Goal: Information Seeking & Learning: Learn about a topic

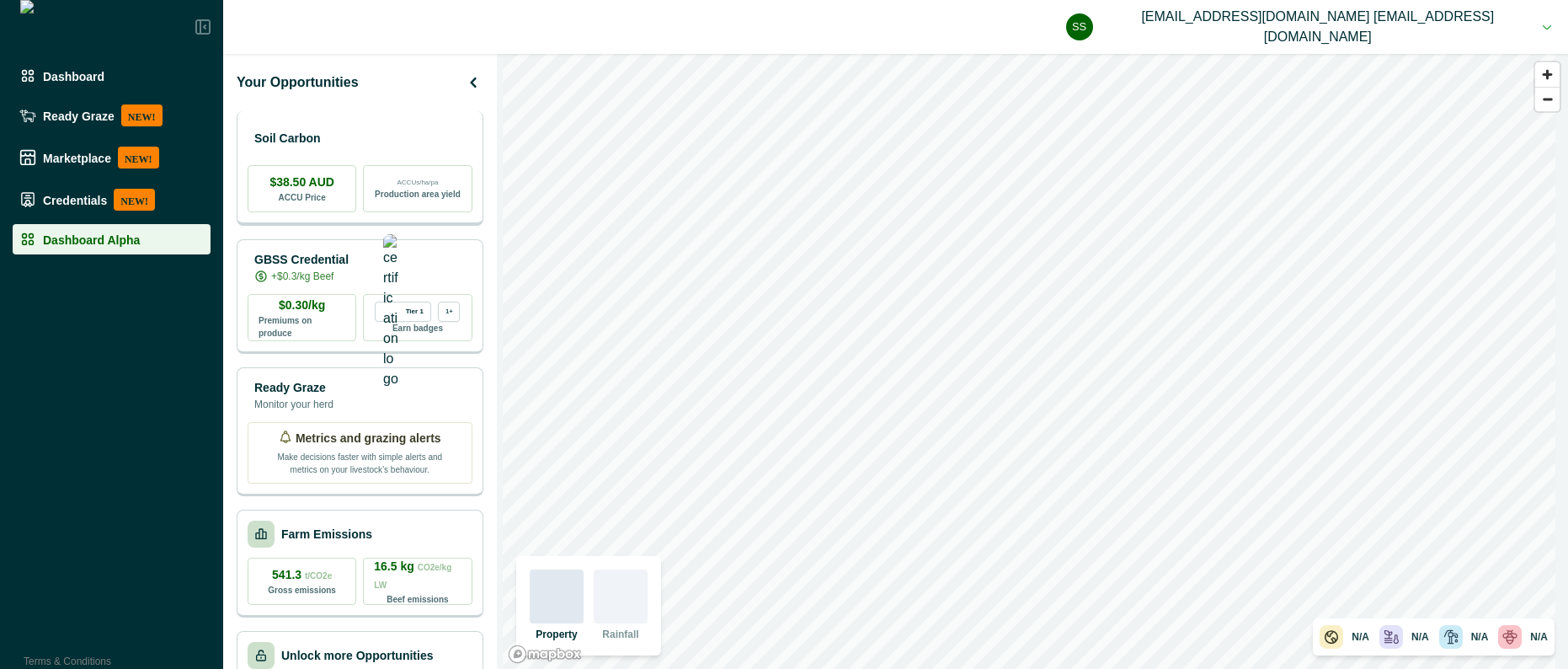
click at [362, 126] on div "Soil Carbon" at bounding box center [359, 139] width 225 height 34
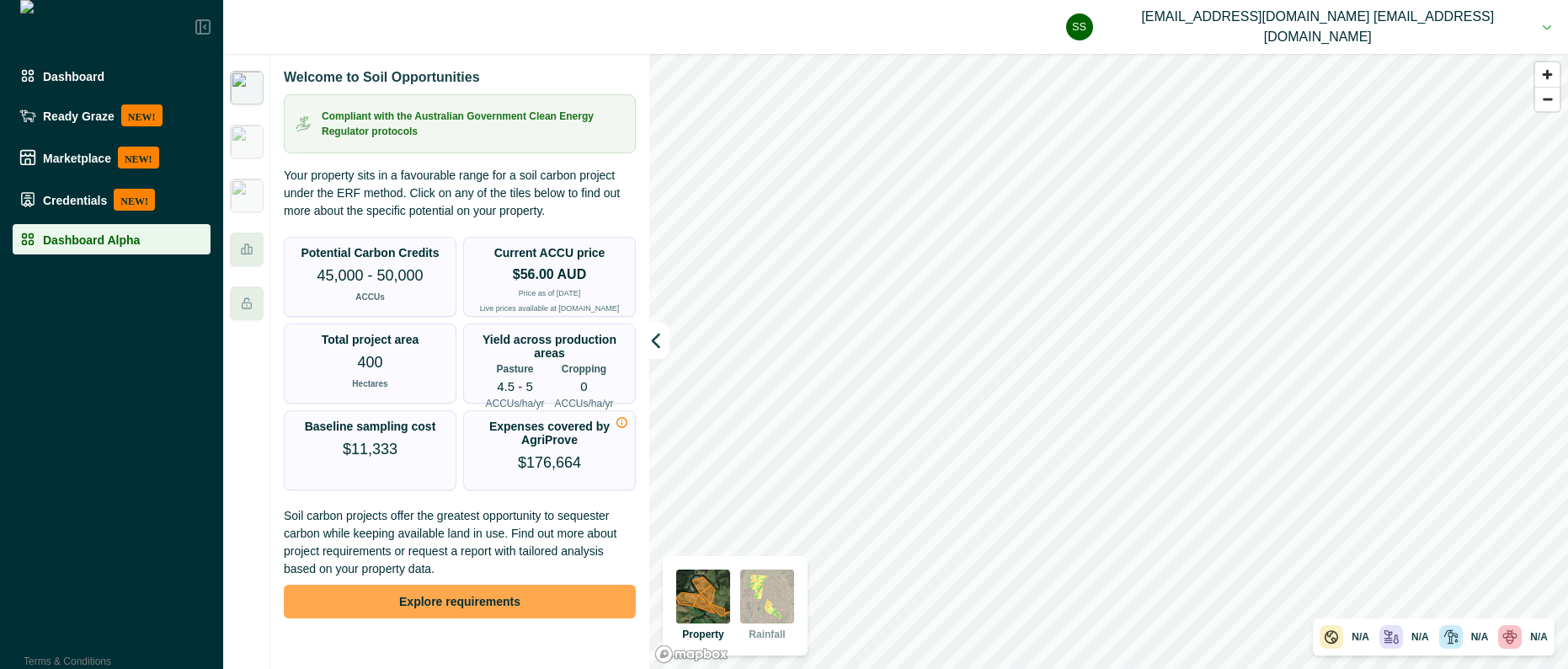
click at [445, 604] on button "Explore requirements" at bounding box center [460, 602] width 352 height 34
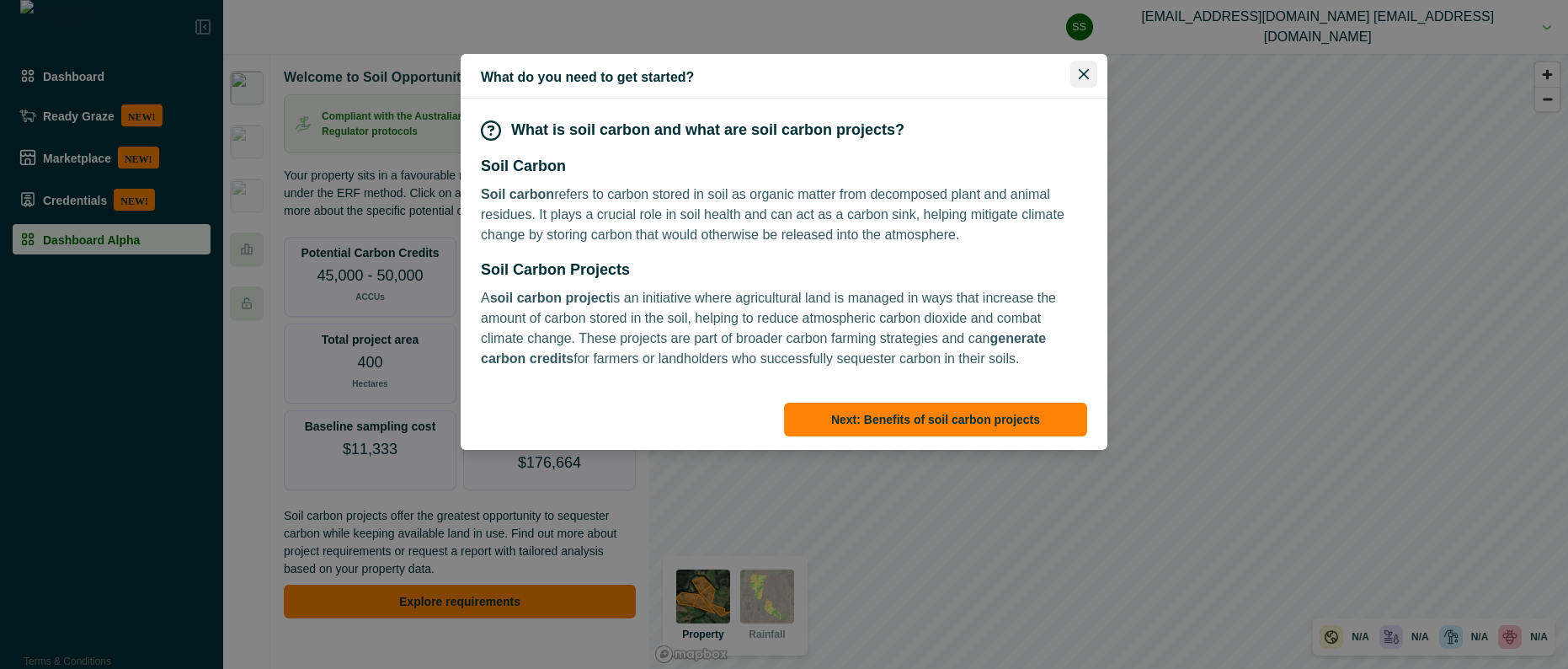
click at [1090, 78] on button "Close" at bounding box center [1083, 73] width 27 height 27
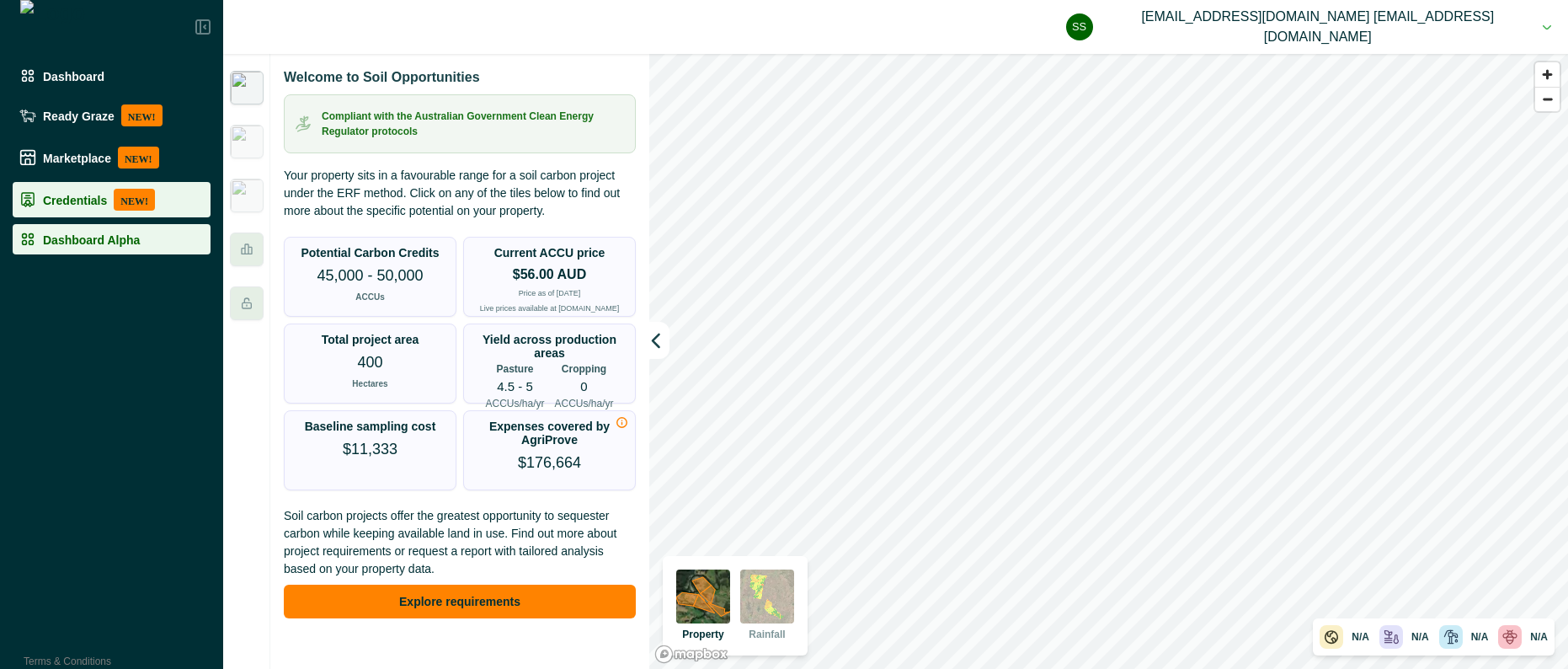
click at [71, 201] on p "Credentials" at bounding box center [74, 200] width 64 height 14
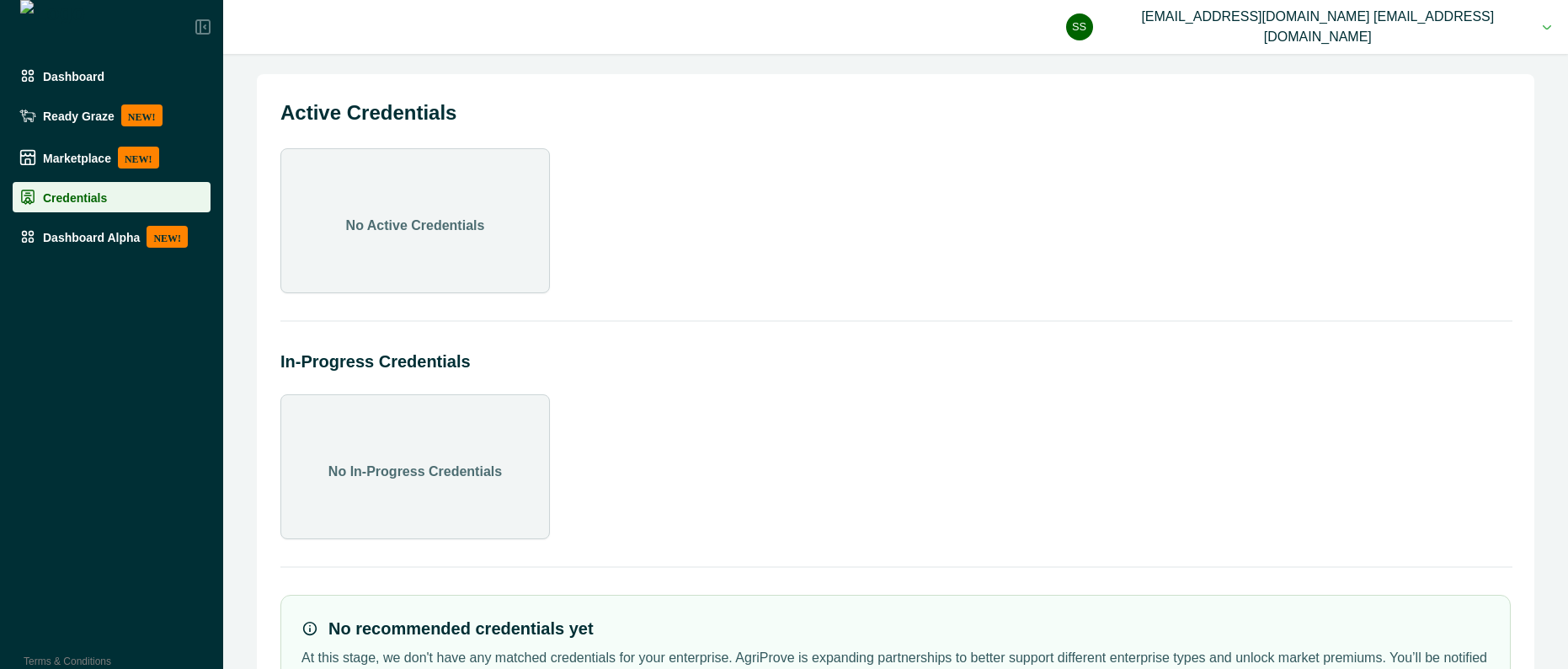
scroll to position [105, 0]
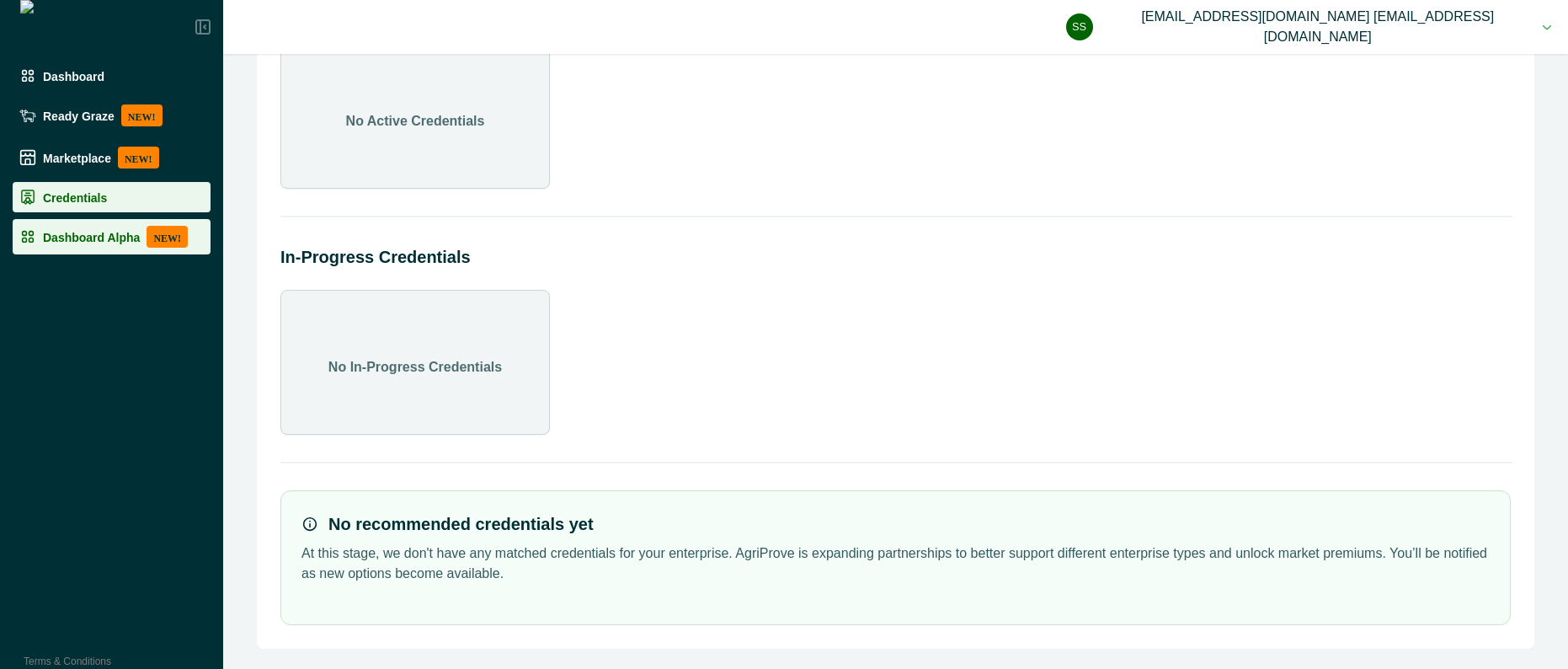
click at [33, 243] on icon at bounding box center [28, 237] width 17 height 17
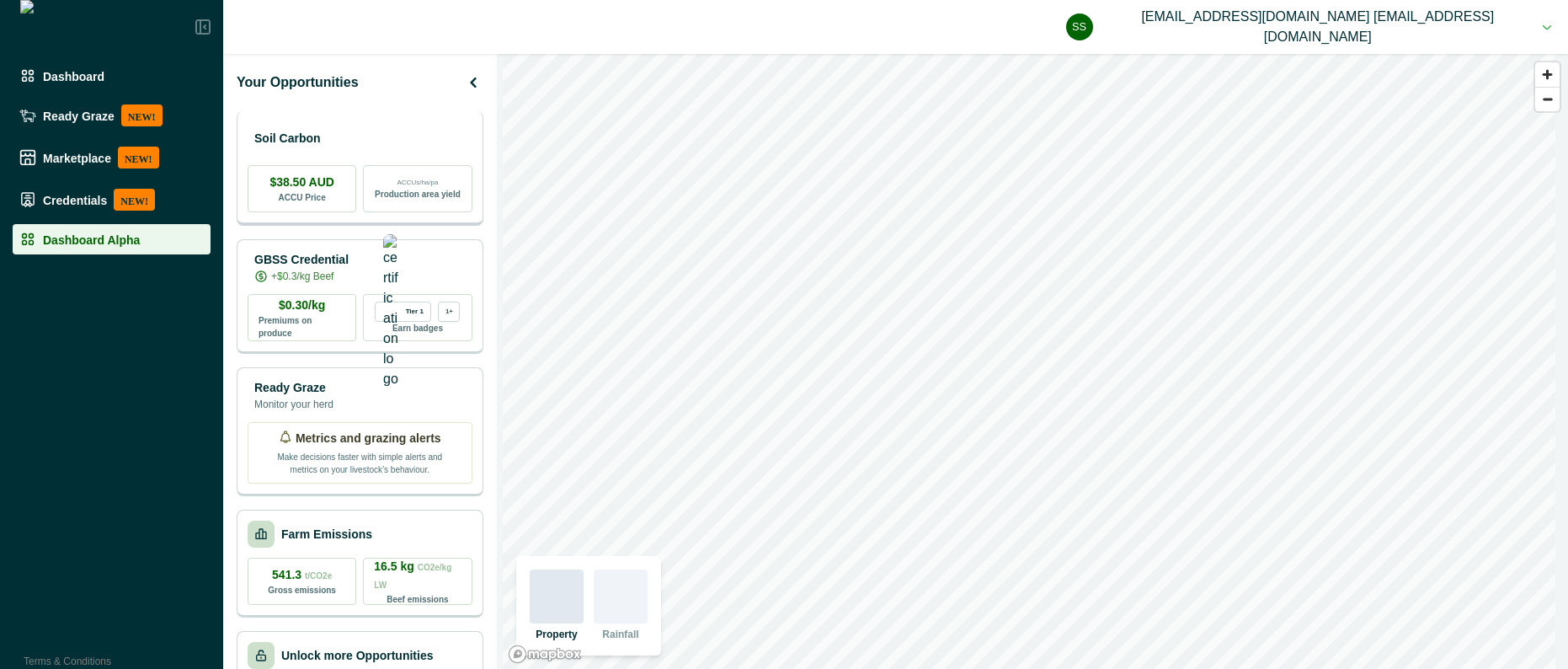
click at [321, 138] on p "Soil Carbon" at bounding box center [287, 139] width 66 height 18
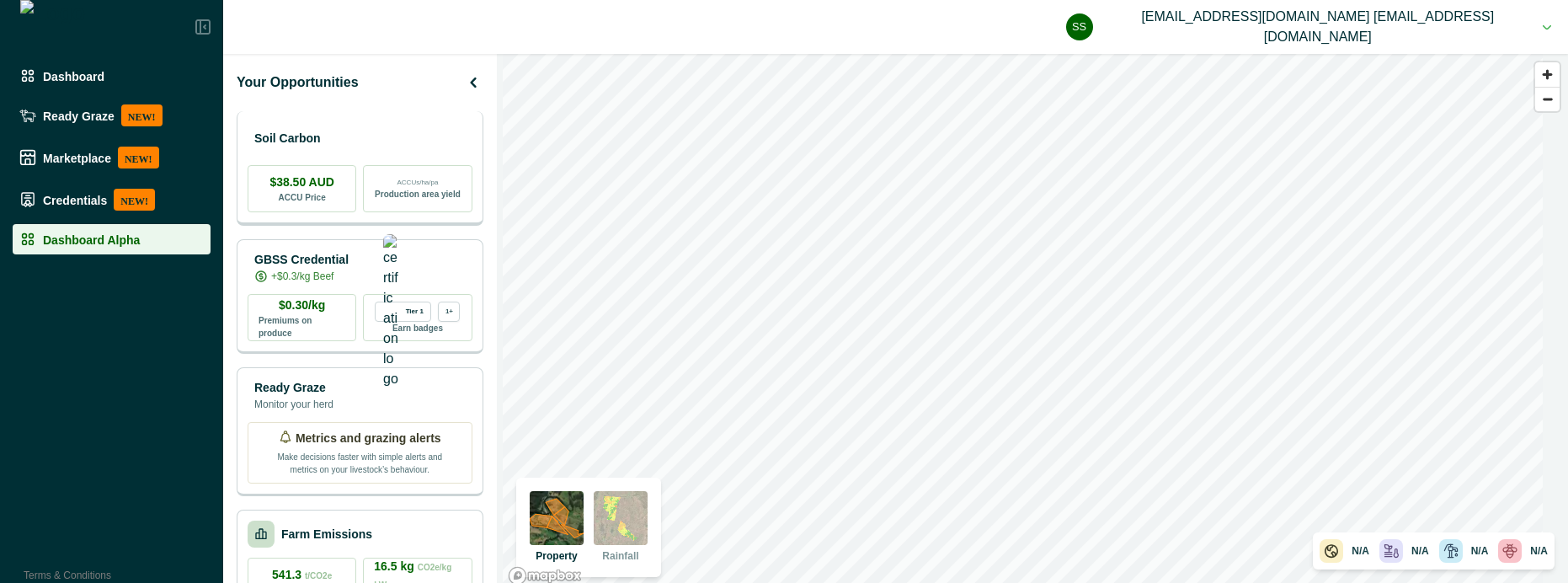
click at [350, 117] on div "Soil Carbon $38.50 AUD ACCU Price ACCUs/ha/pa Production area yield" at bounding box center [359, 168] width 246 height 115
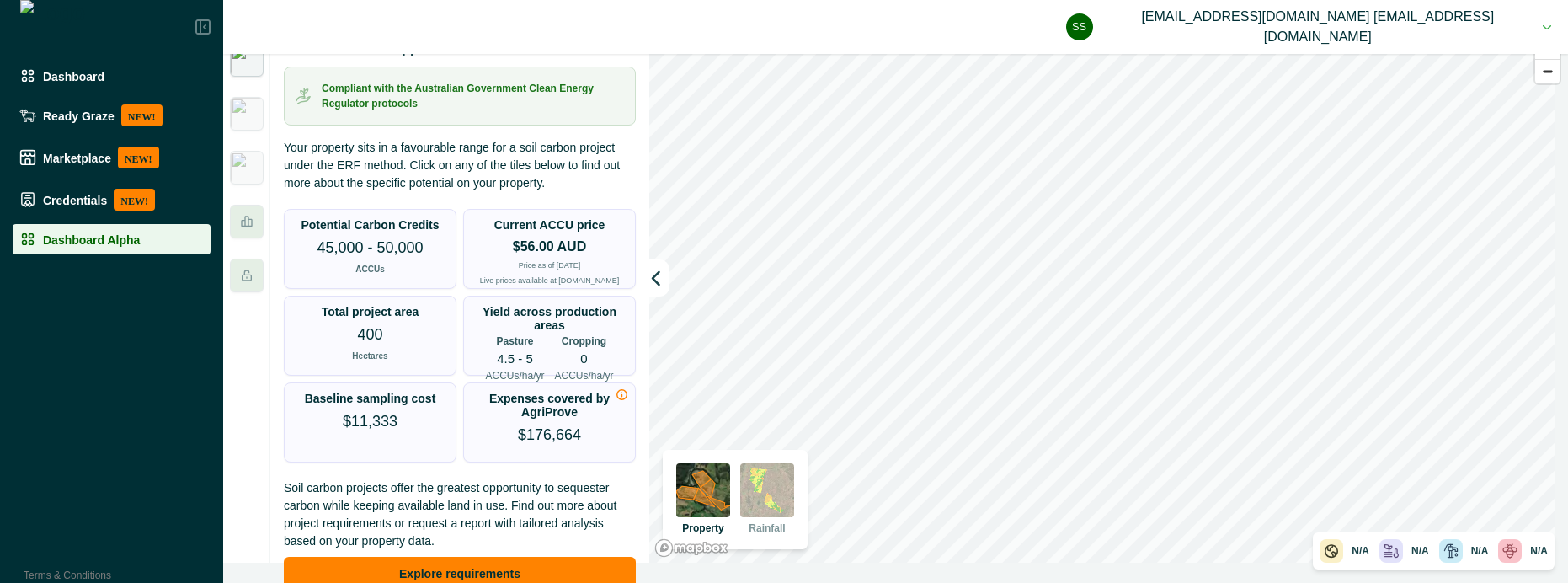
scroll to position [8, 0]
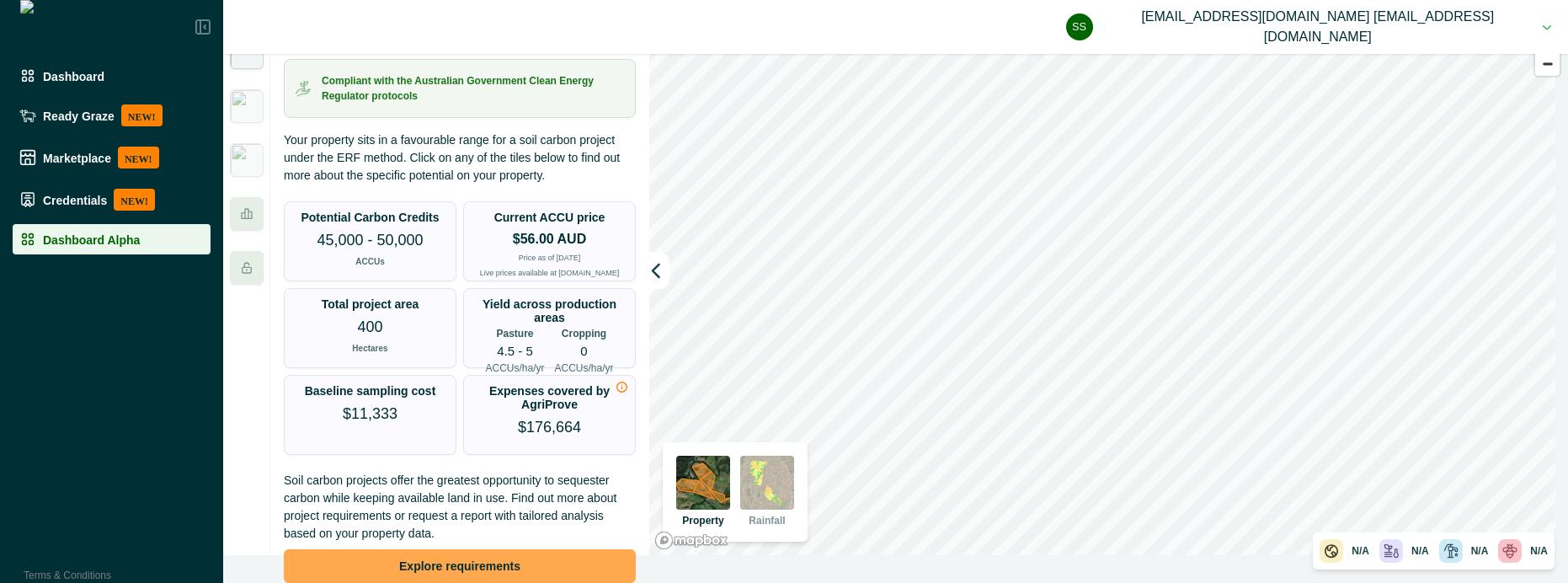
click at [445, 553] on button "Explore requirements" at bounding box center [460, 566] width 352 height 34
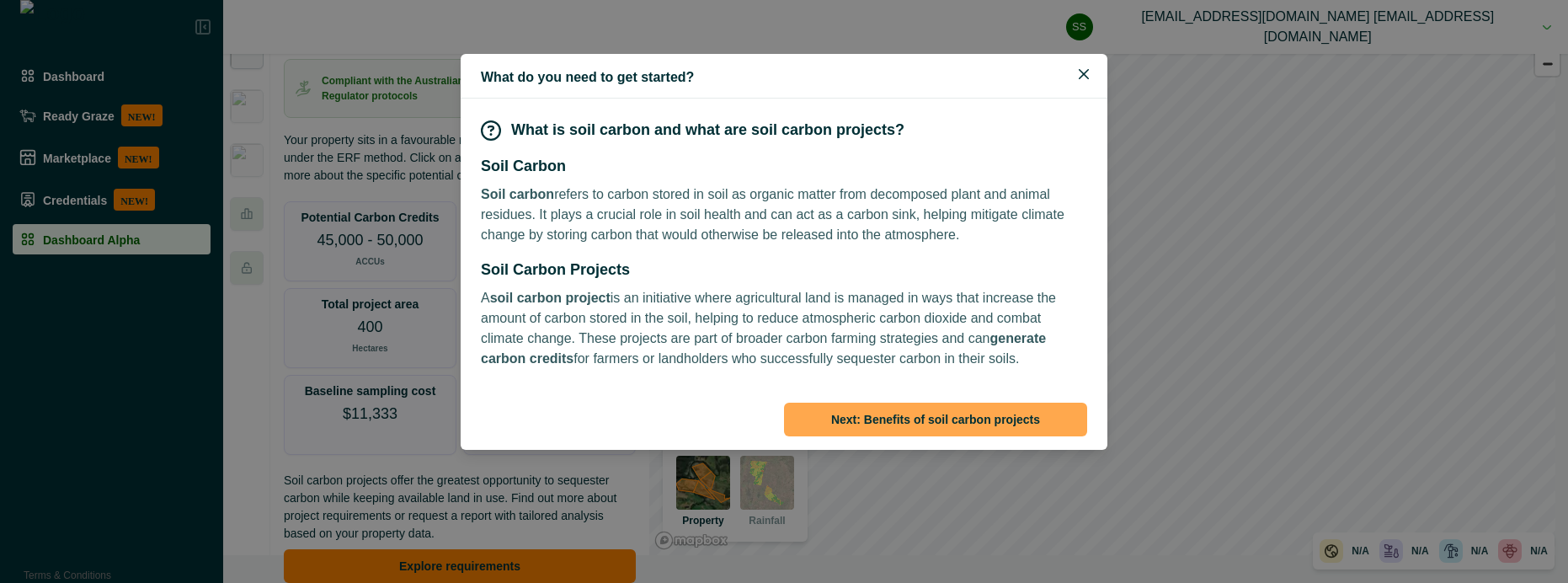
click at [939, 424] on button "Next: Benefits of soil carbon projects" at bounding box center [936, 420] width 304 height 34
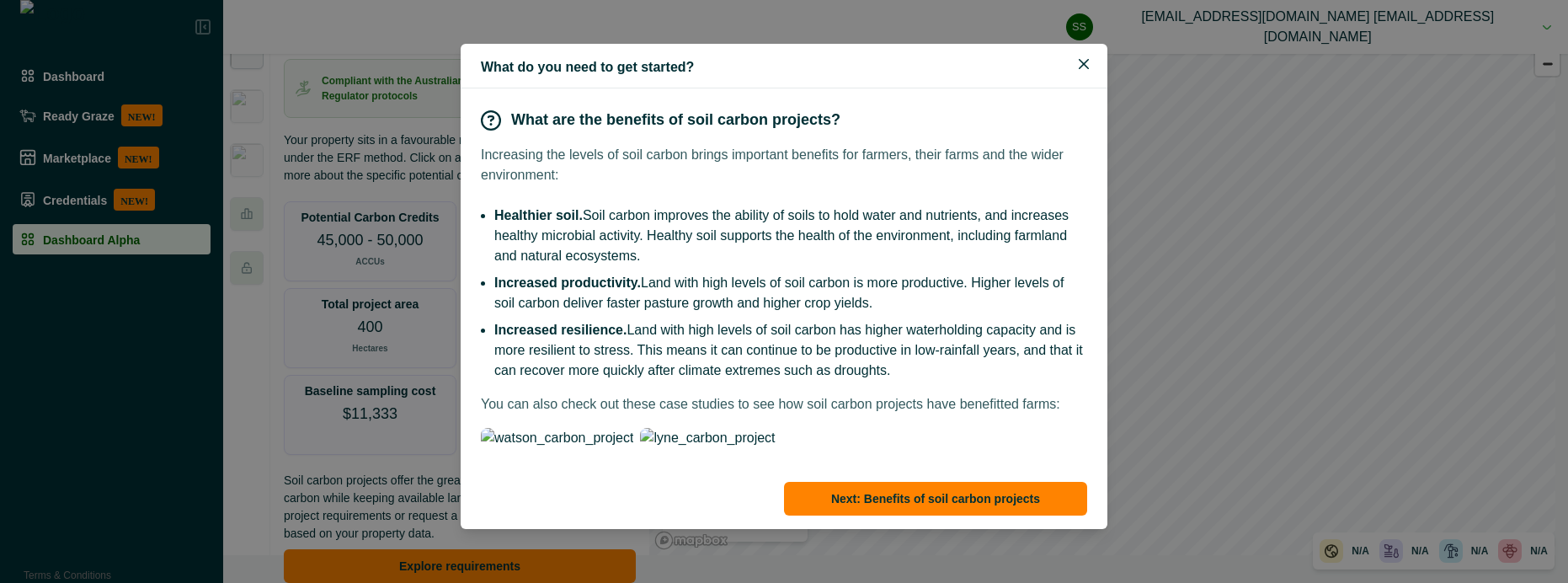
scroll to position [135, 0]
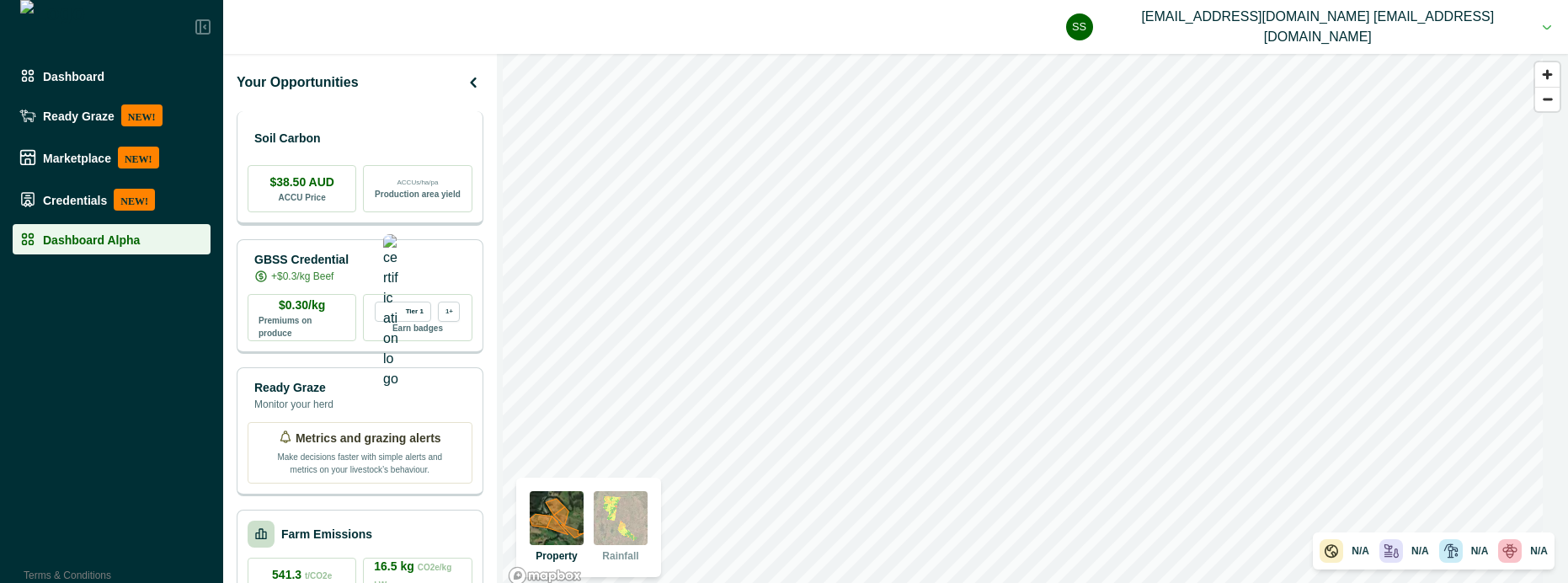
click at [320, 146] on p "Soil Carbon" at bounding box center [287, 139] width 66 height 18
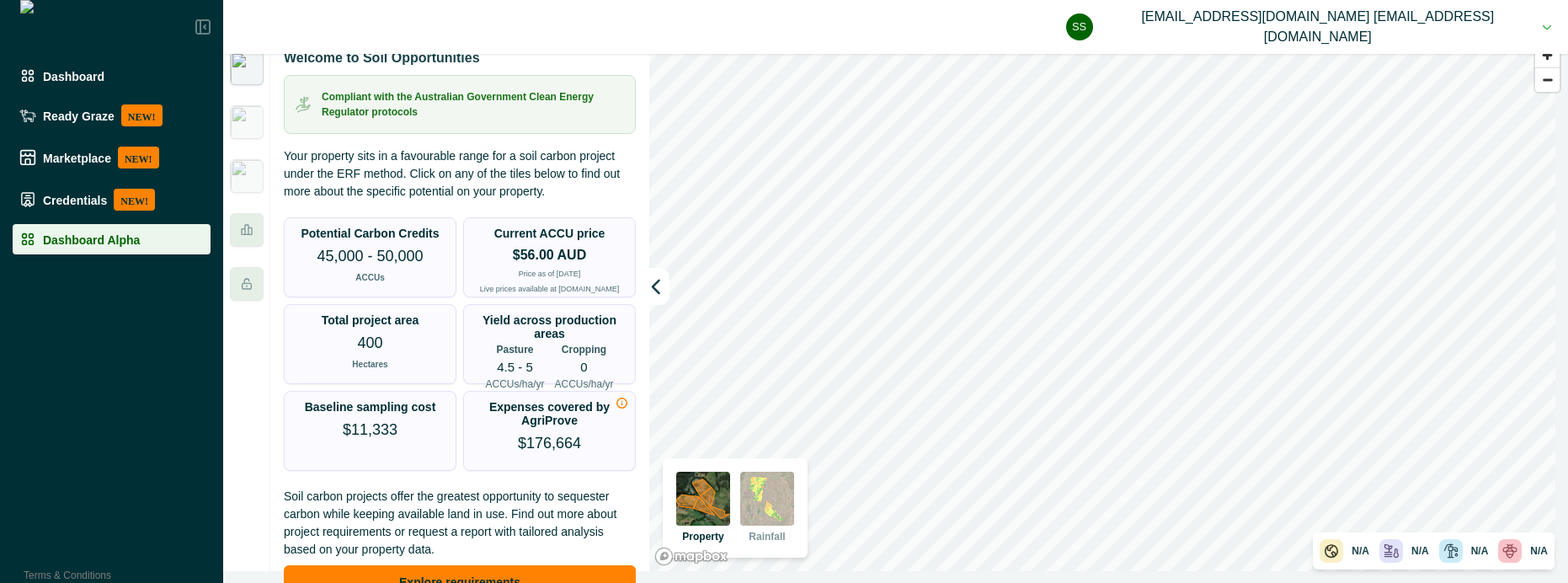
scroll to position [28, 0]
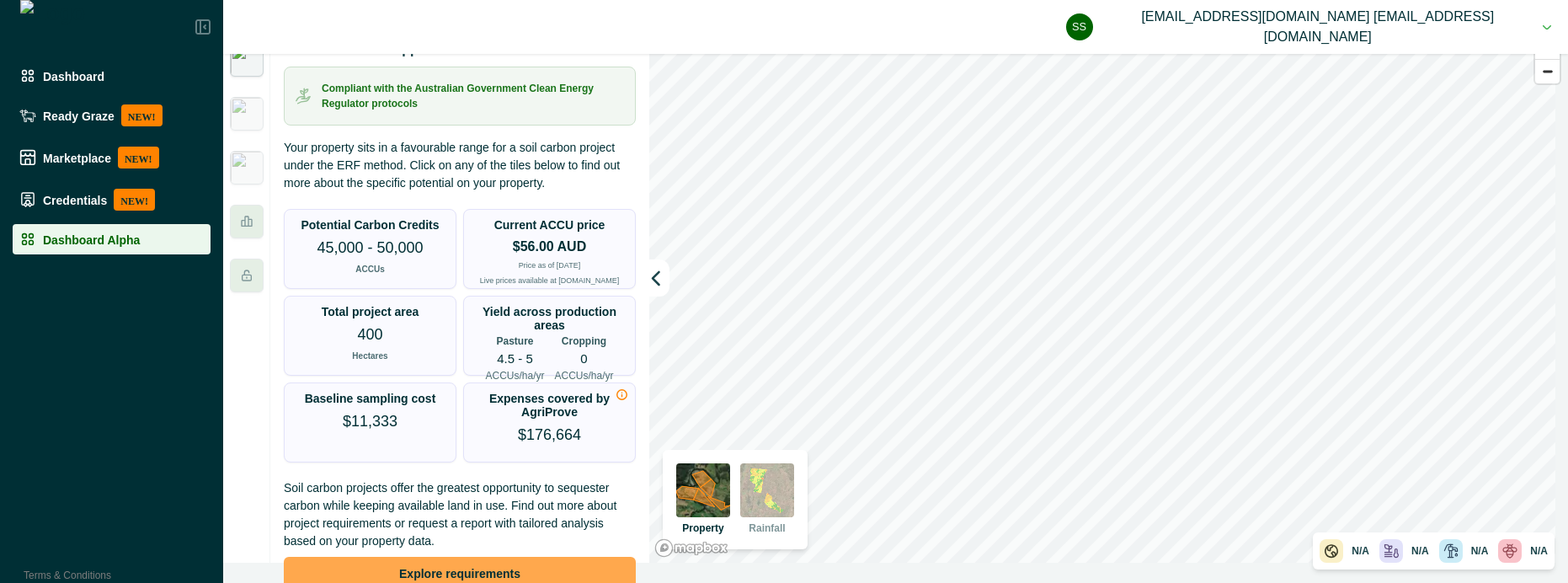
click at [445, 559] on button "Explore requirements" at bounding box center [460, 574] width 352 height 34
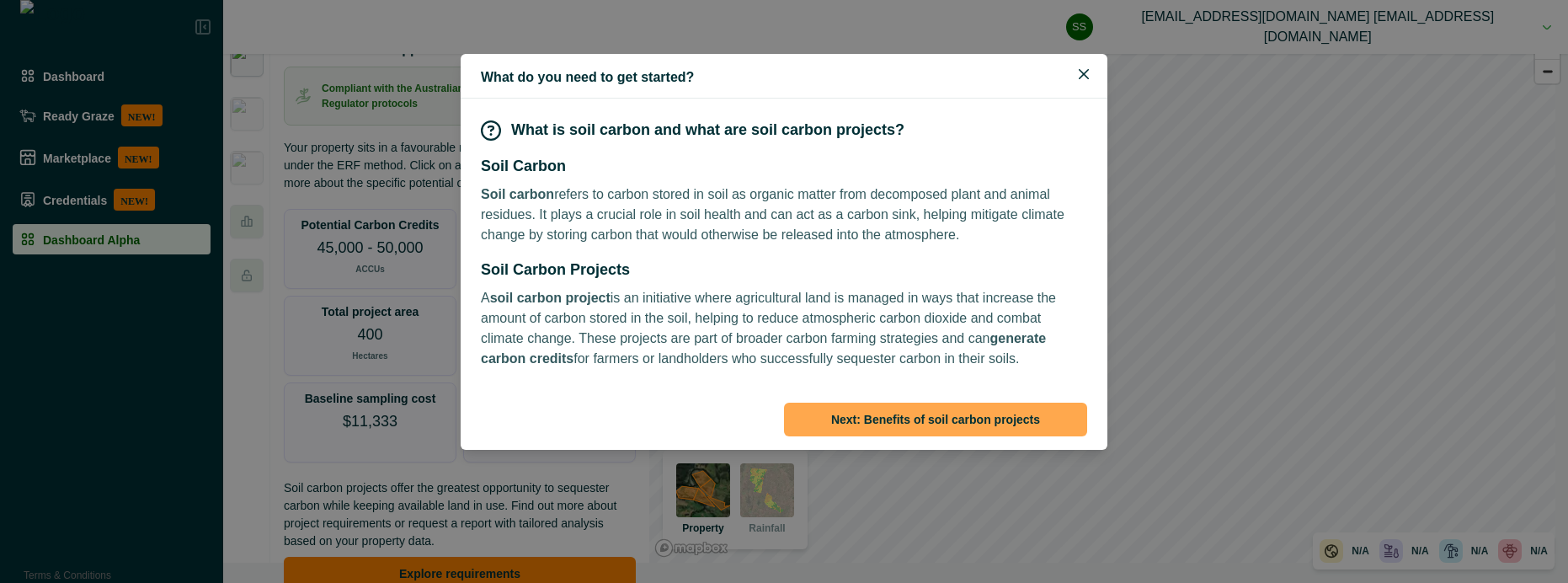
click at [957, 419] on button "Next: Benefits of soil carbon projects" at bounding box center [936, 420] width 304 height 34
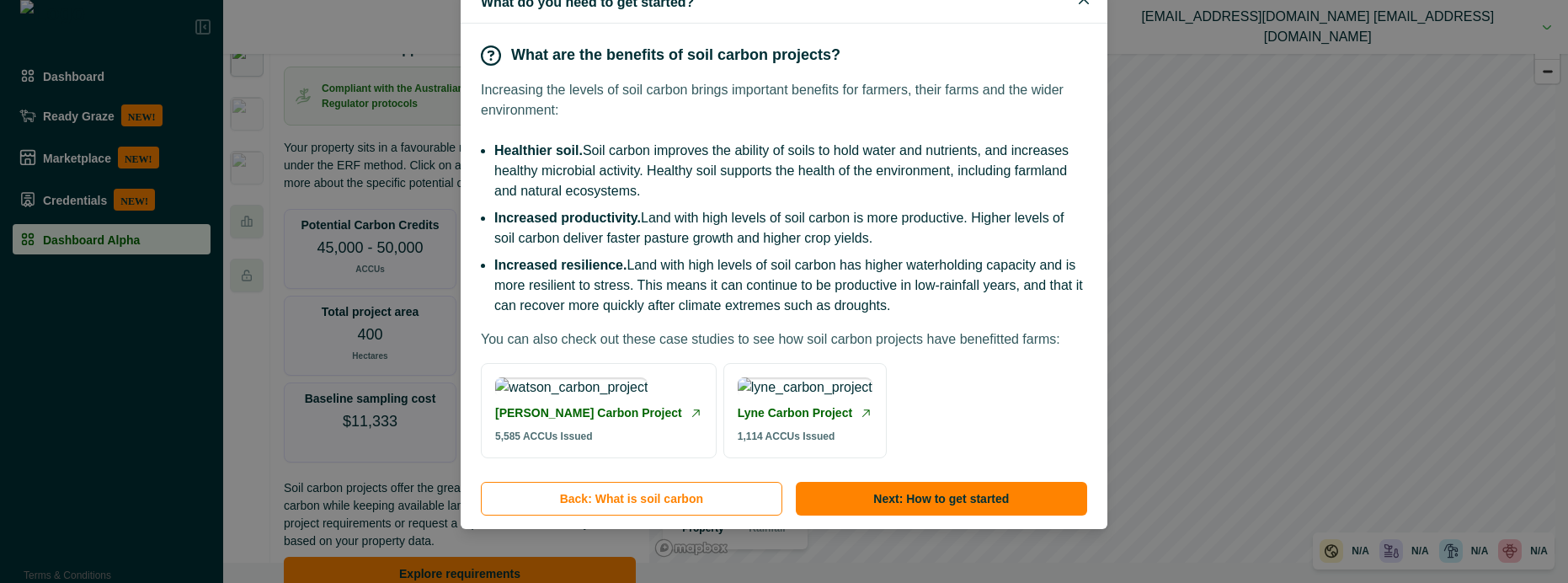
scroll to position [199, 0]
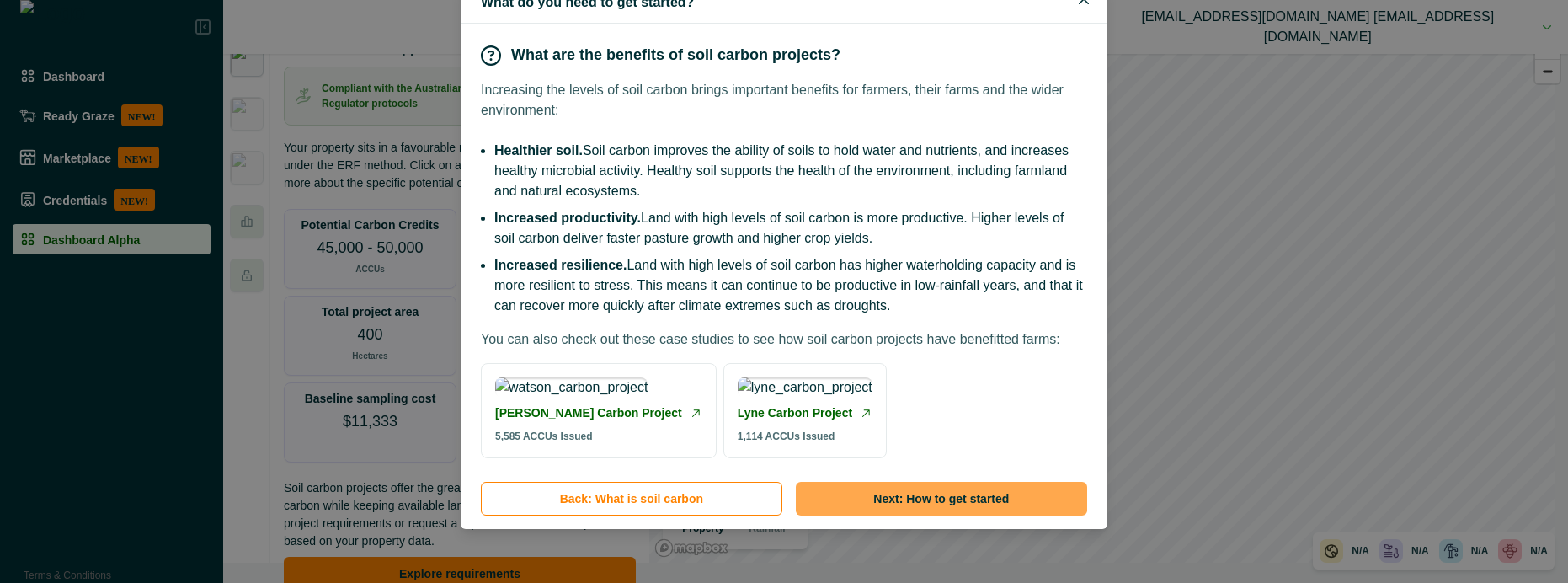
click at [948, 501] on button "Next: How to get started" at bounding box center [942, 499] width 292 height 34
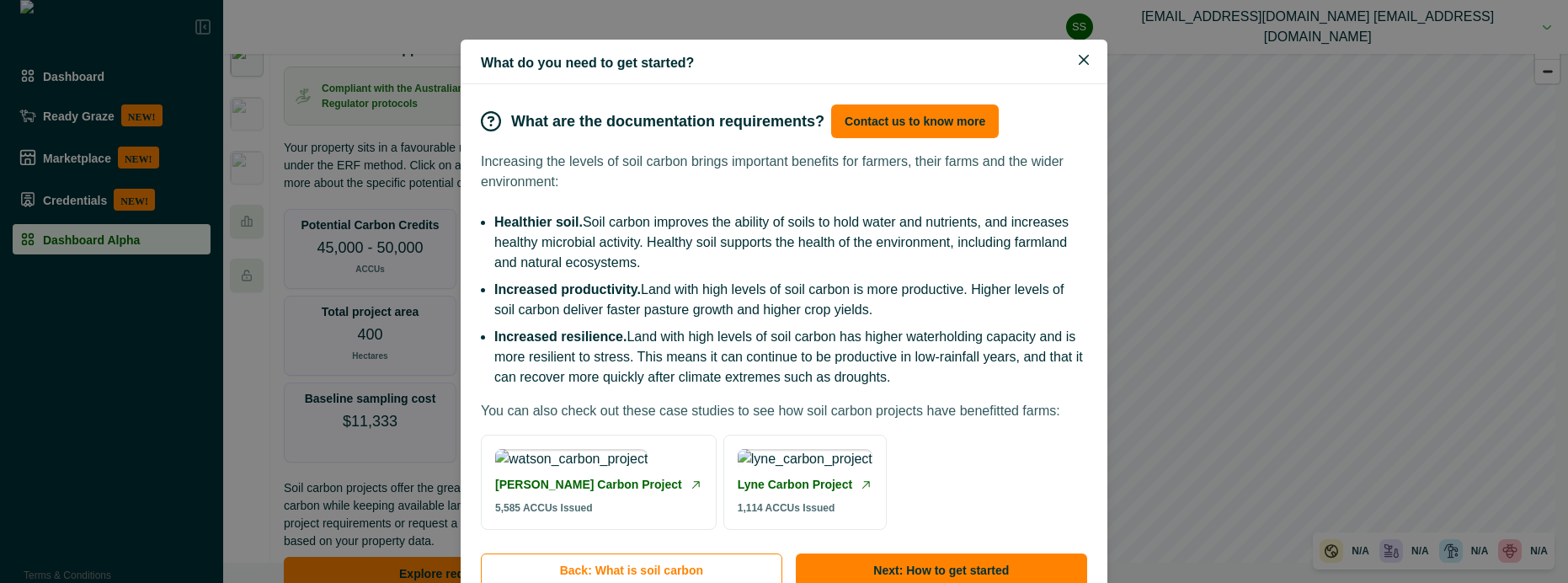
scroll to position [0, 0]
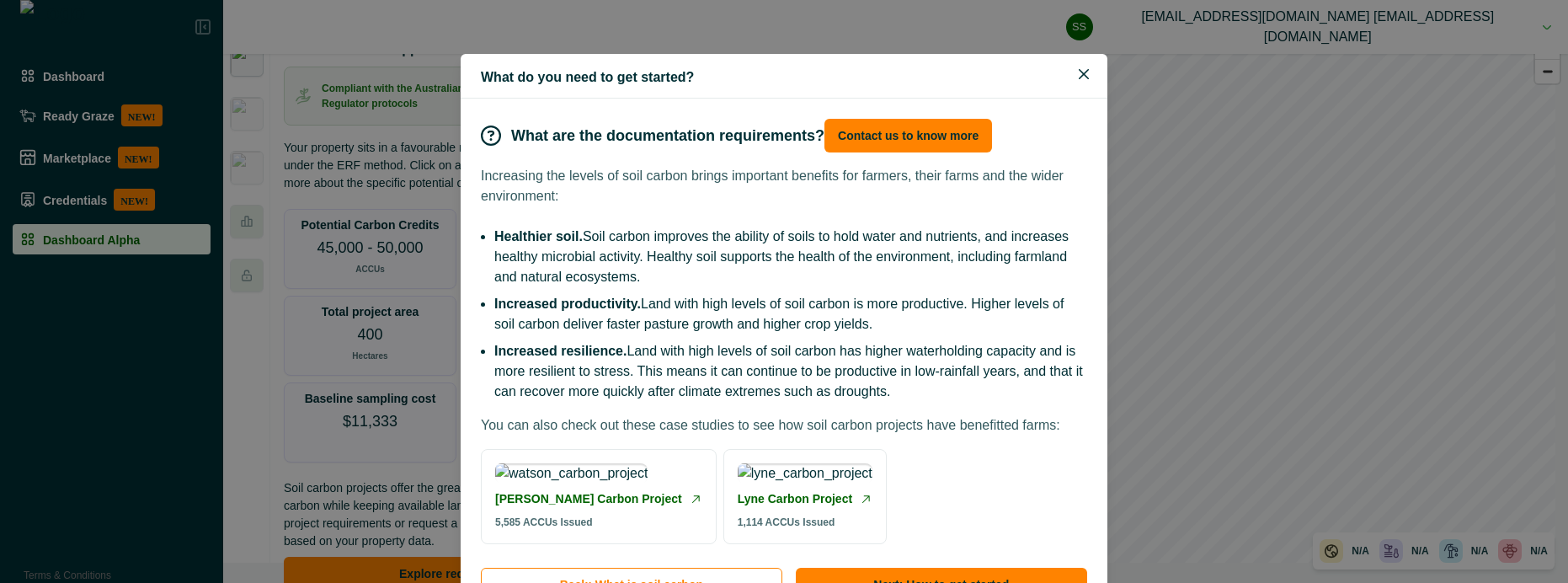
click at [2, 335] on div "What do you need to get started? What are the documentation requirements? Conta…" at bounding box center [784, 291] width 1568 height 583
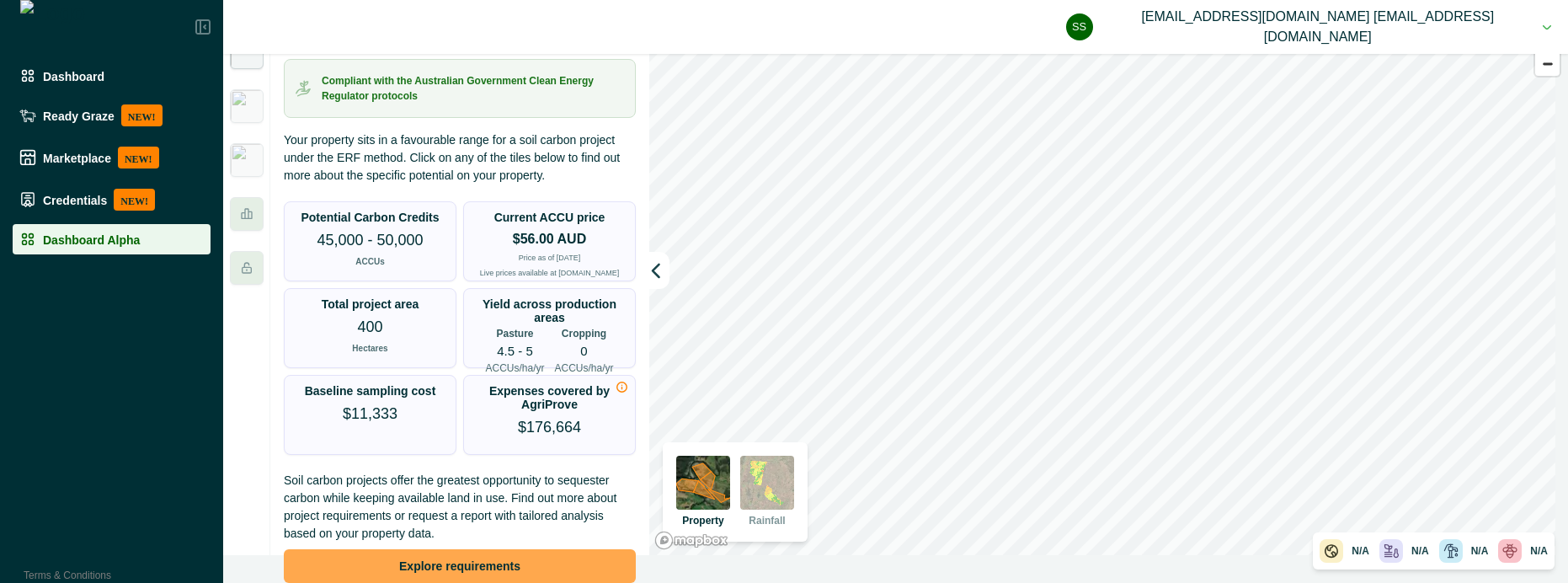
click at [389, 563] on button "Explore requirements" at bounding box center [460, 566] width 352 height 34
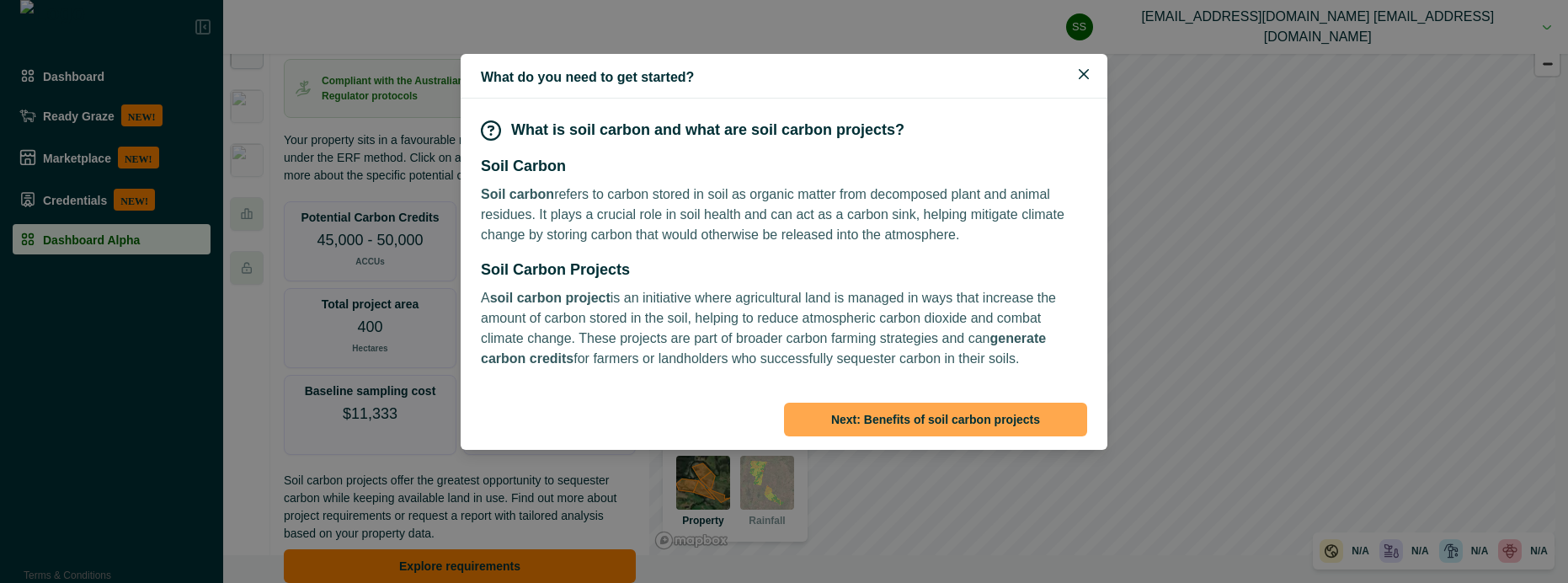
click at [898, 408] on button "Next: Benefits of soil carbon projects" at bounding box center [936, 420] width 304 height 34
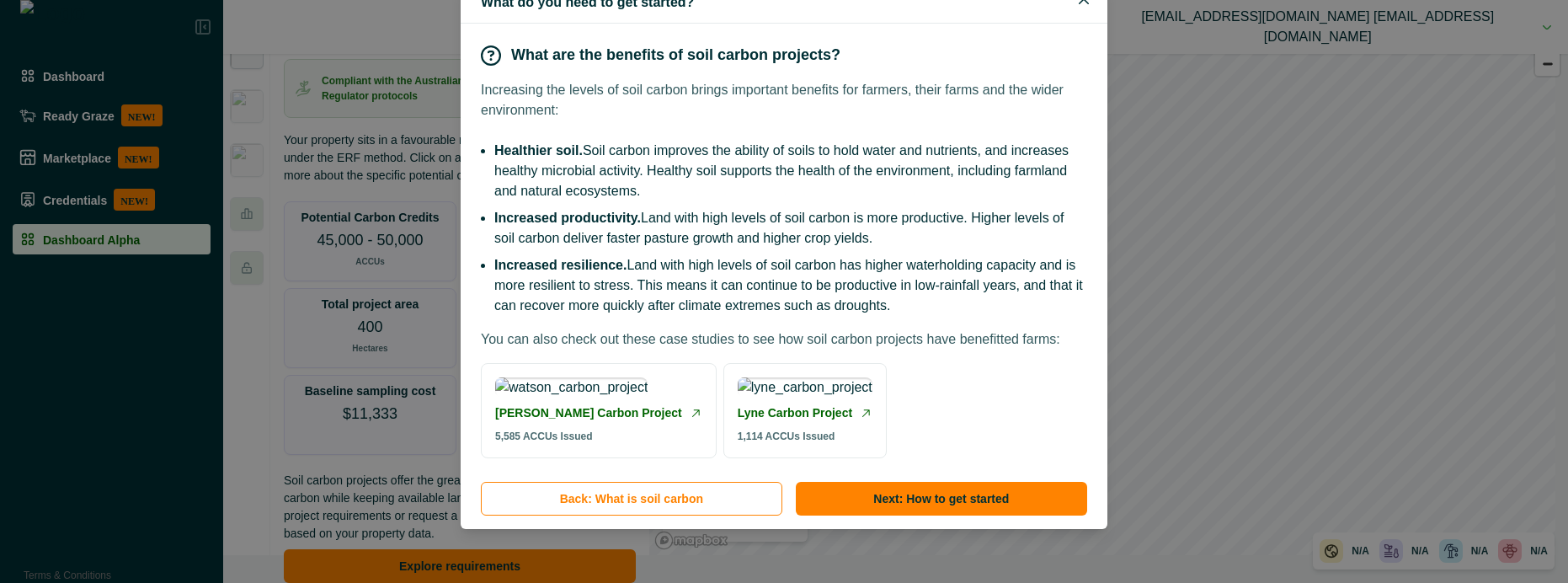
scroll to position [199, 0]
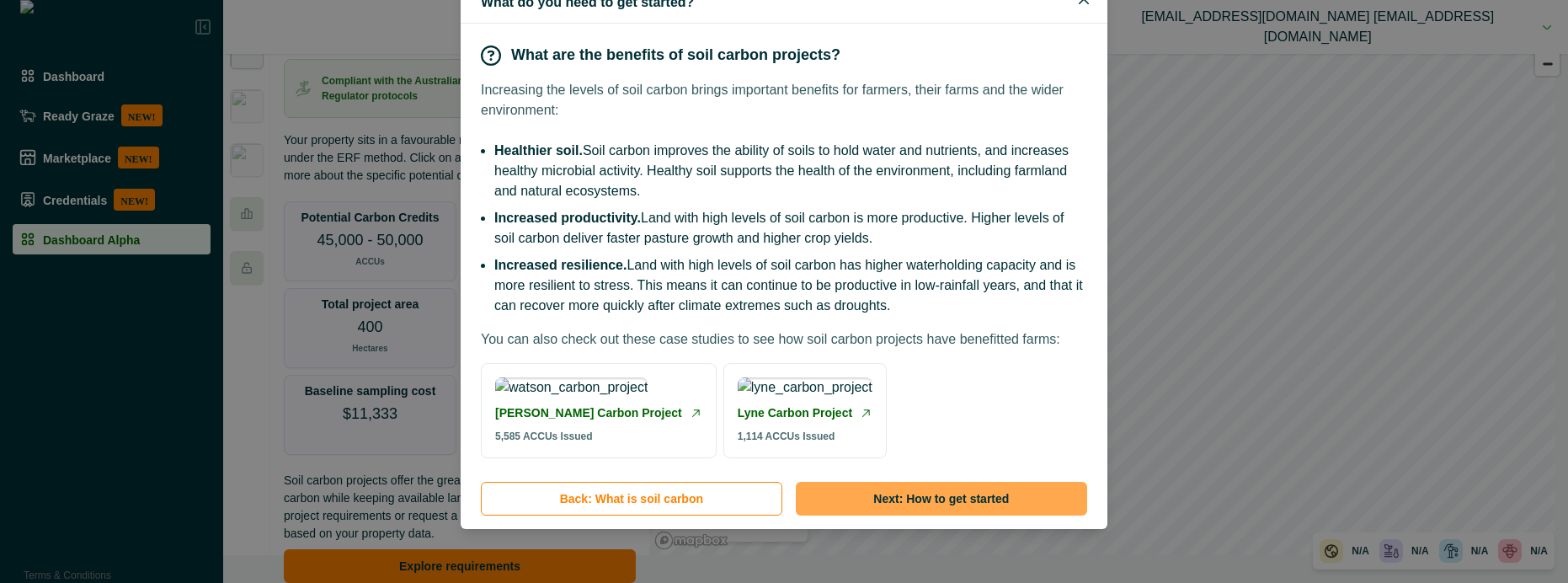
click at [898, 490] on button "Next: How to get started" at bounding box center [942, 499] width 292 height 34
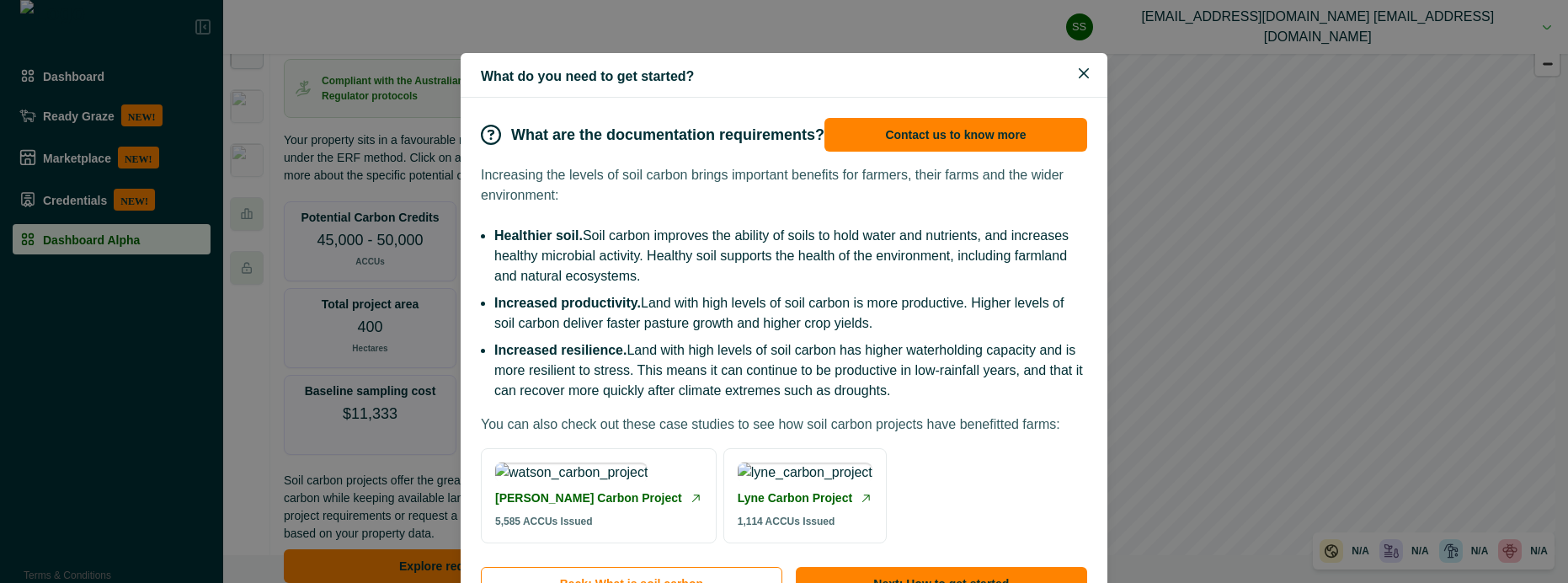
scroll to position [0, 0]
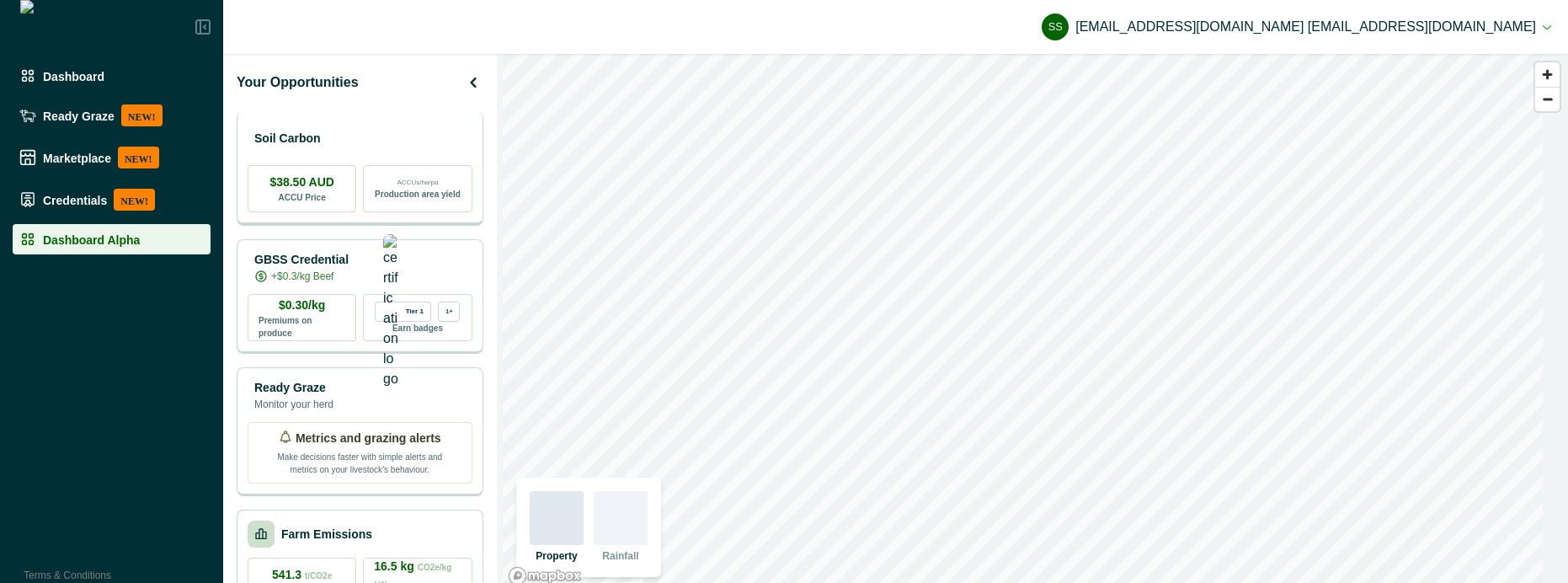
click at [368, 145] on div "Soil Carbon" at bounding box center [359, 139] width 225 height 34
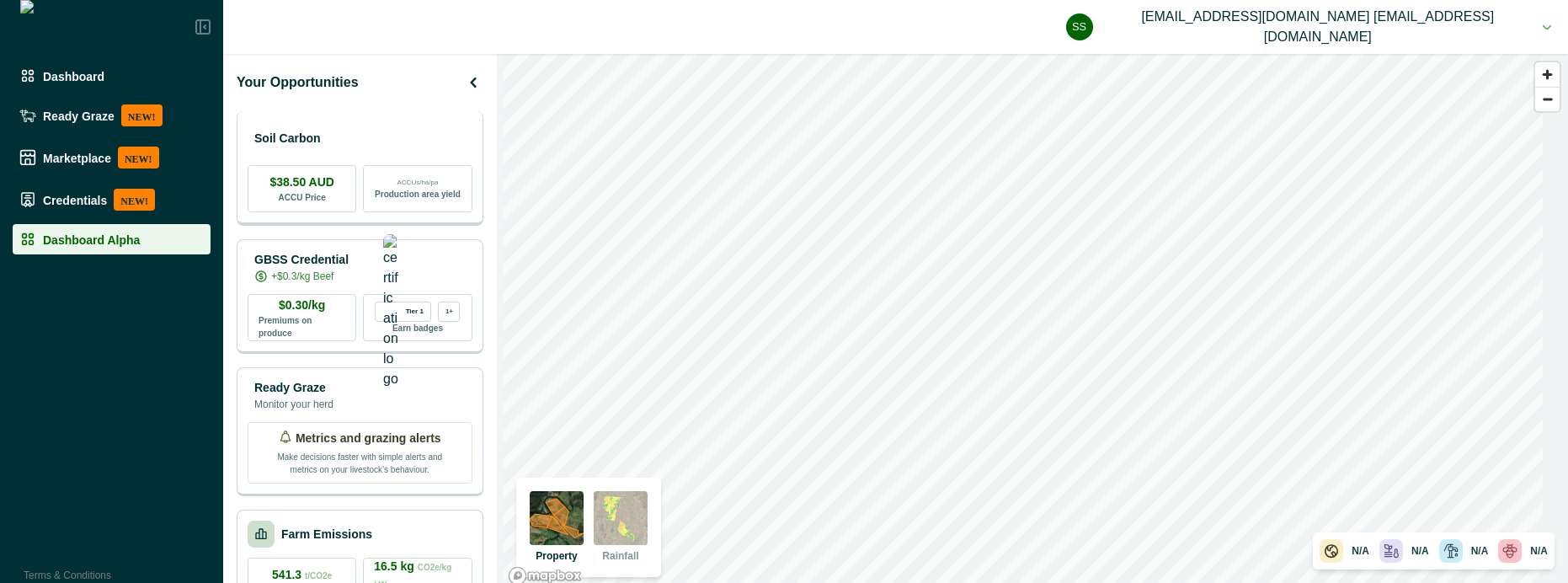
click at [355, 139] on div "Soil Carbon" at bounding box center [359, 139] width 225 height 34
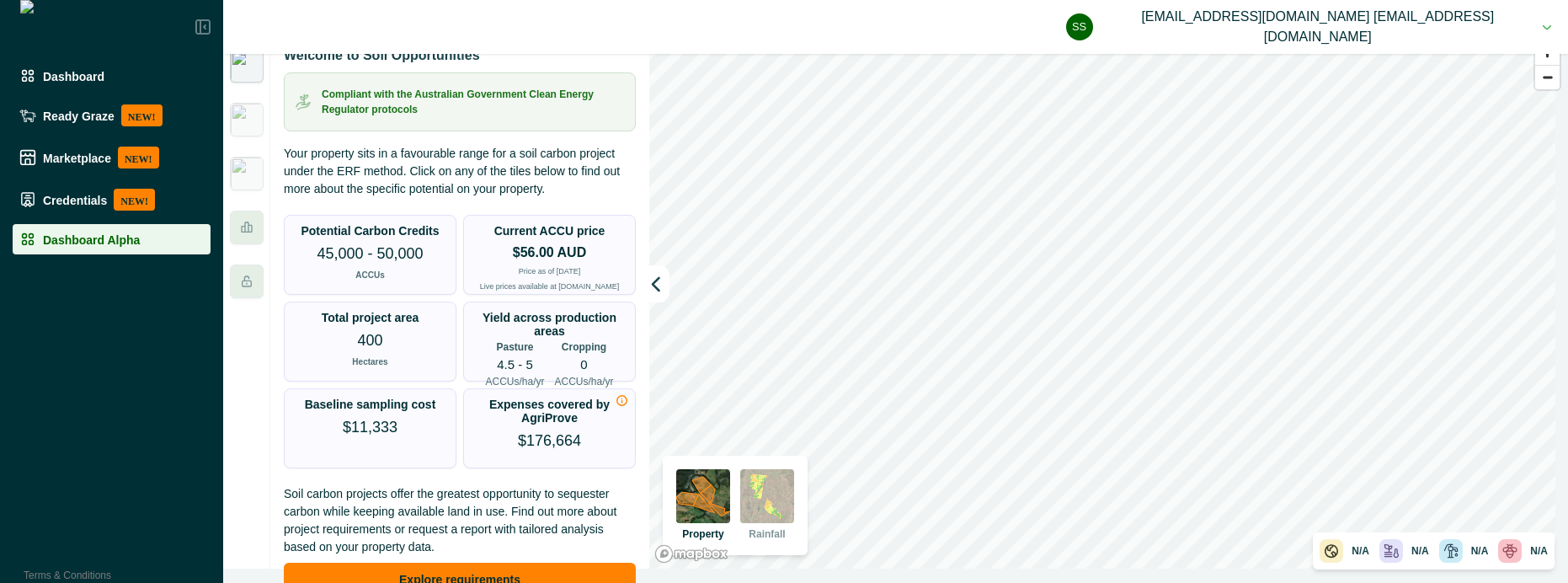
scroll to position [28, 0]
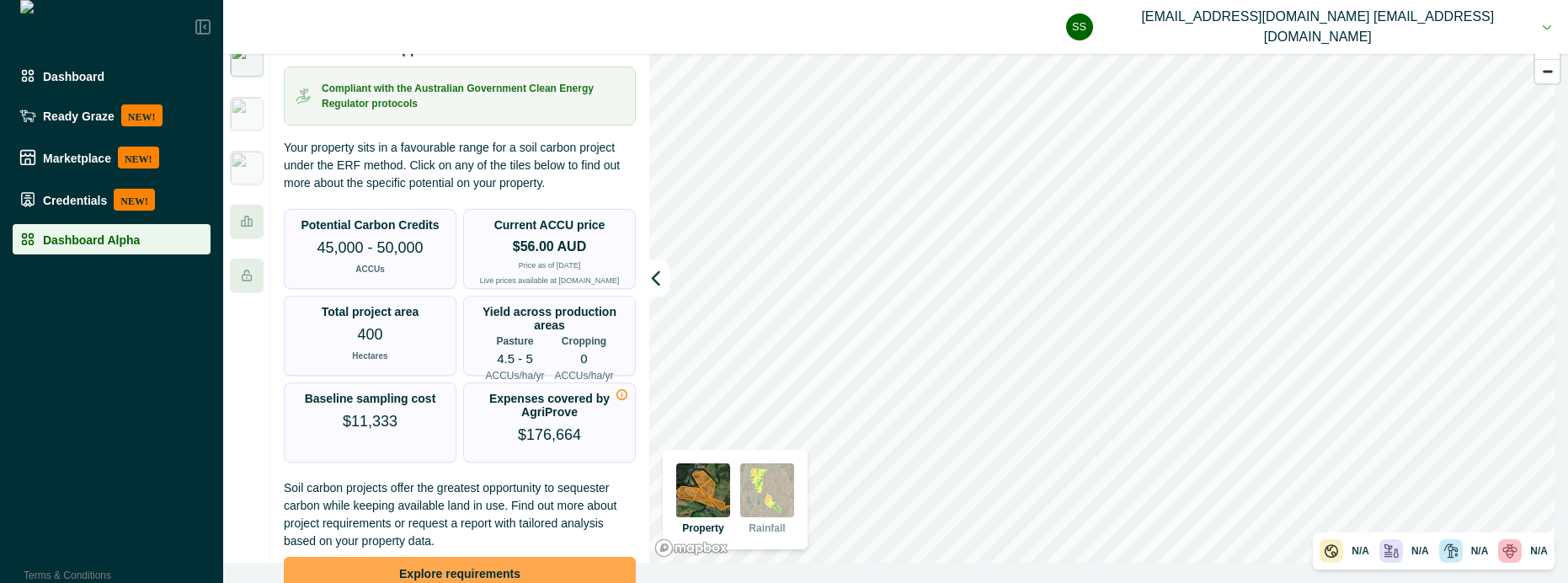
click at [399, 574] on button "Explore requirements" at bounding box center [460, 574] width 352 height 34
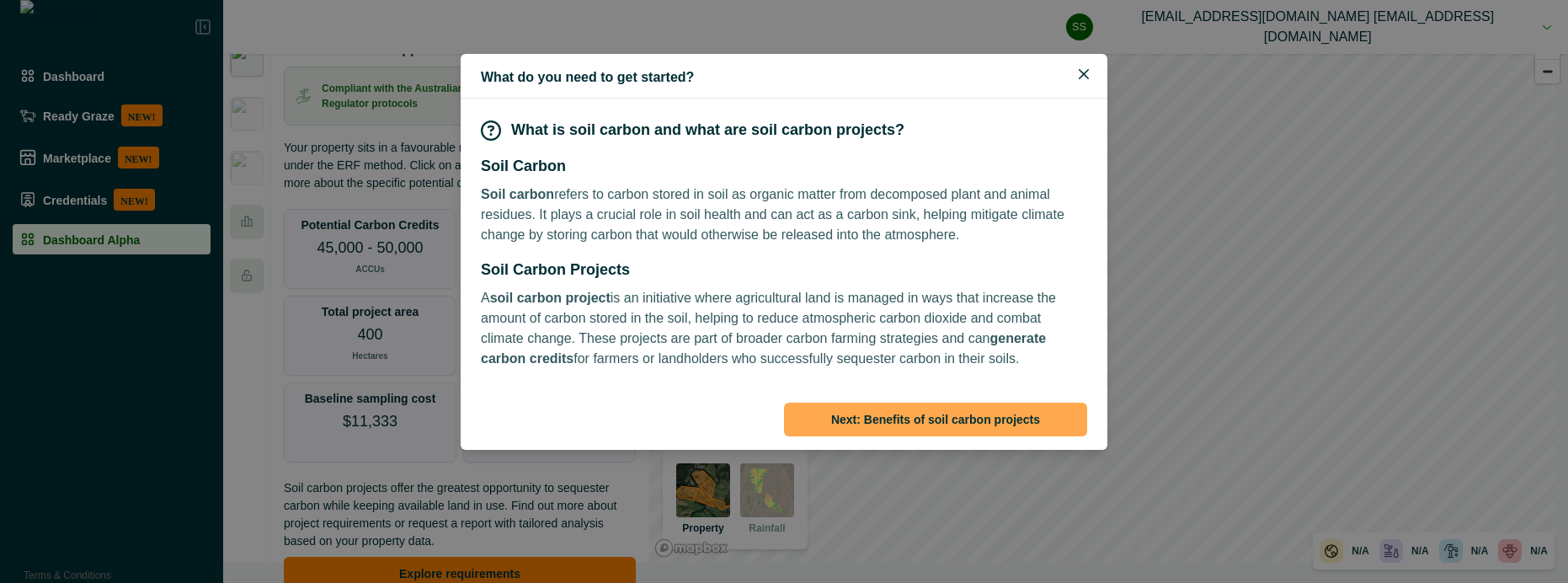
click at [989, 427] on button "Next: Benefits of soil carbon projects" at bounding box center [936, 420] width 304 height 34
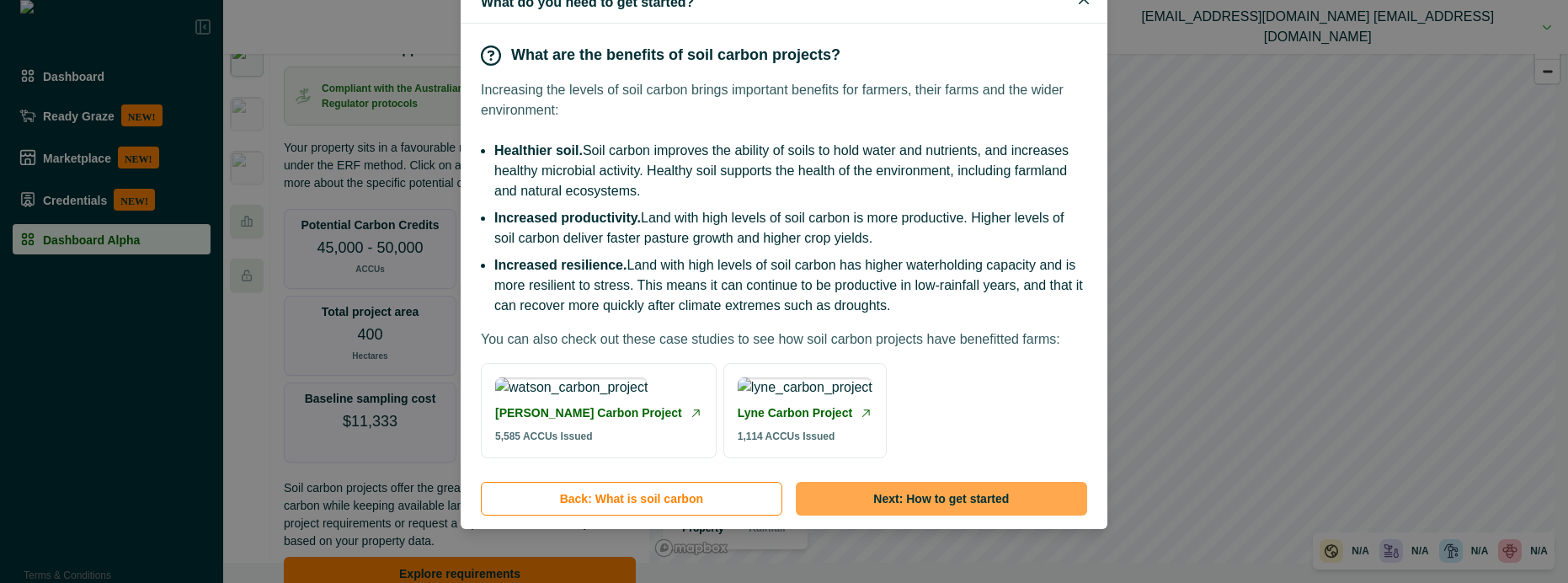
click at [968, 492] on button "Next: How to get started" at bounding box center [942, 499] width 292 height 34
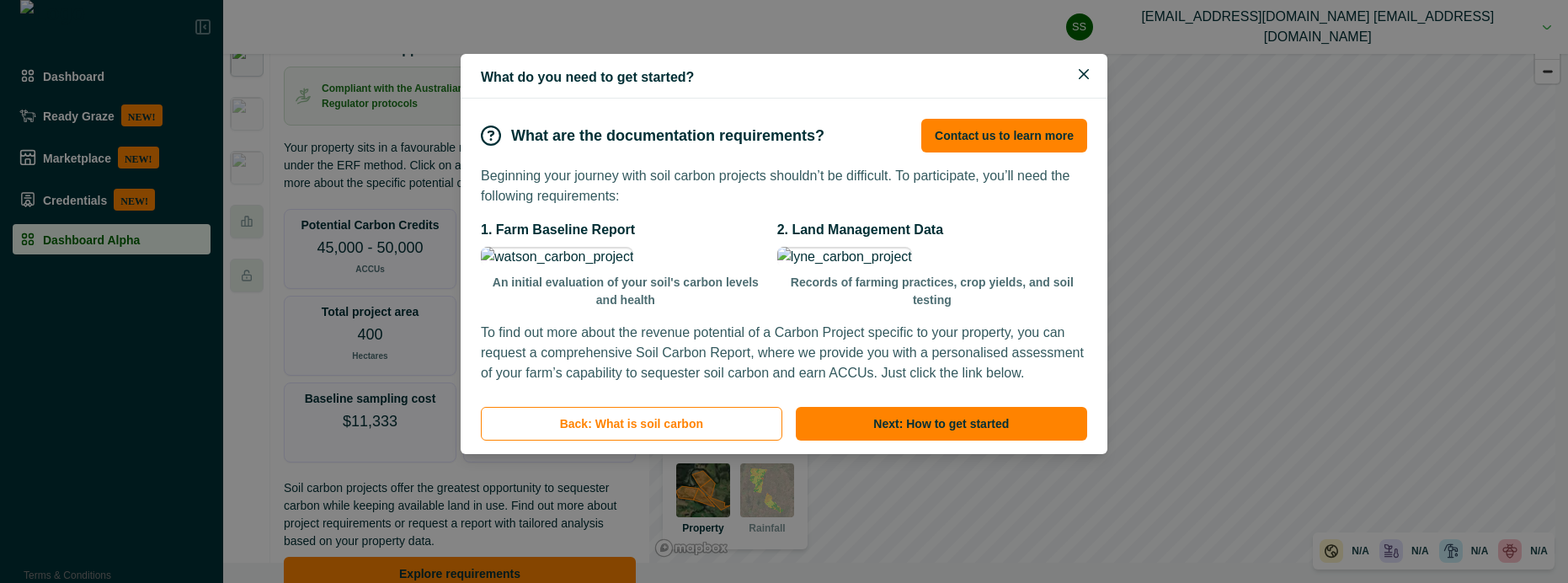
scroll to position [32, 0]
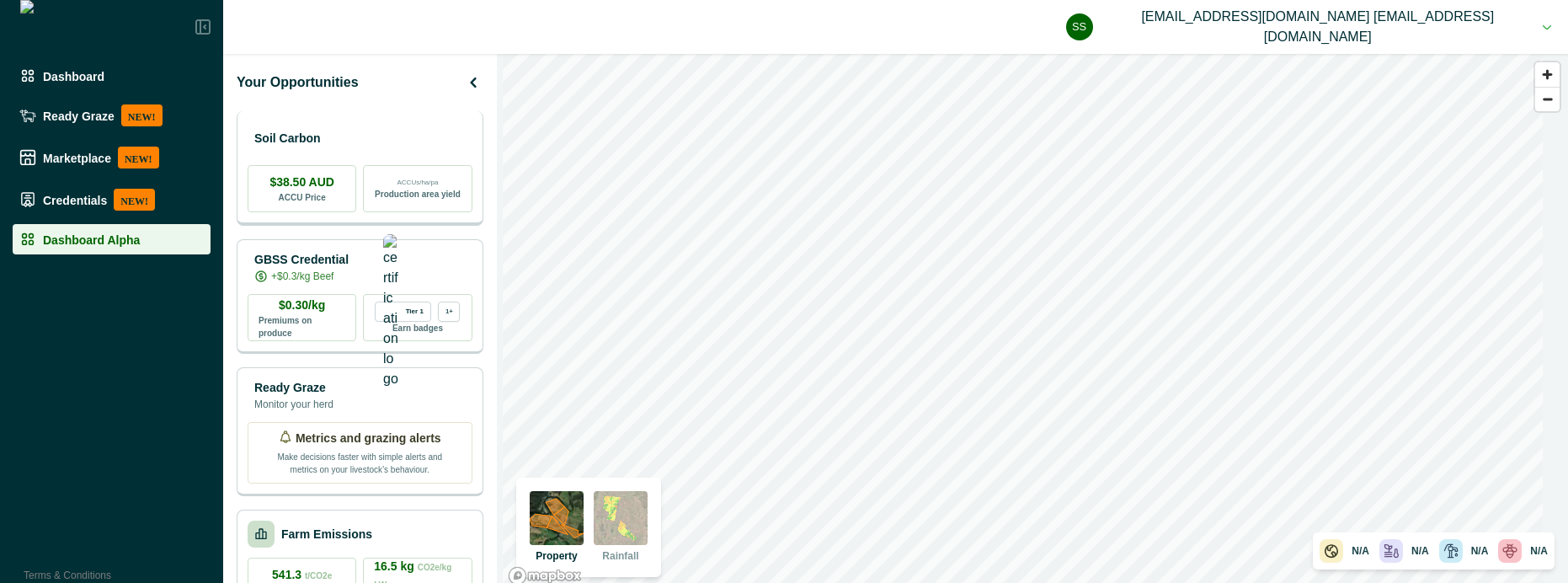
click at [321, 138] on p "Soil Carbon" at bounding box center [287, 139] width 66 height 18
click at [400, 117] on div "Soil Carbon $38.50 AUD ACCU Price ACCUs/ha/pa Production area yield" at bounding box center [359, 168] width 246 height 115
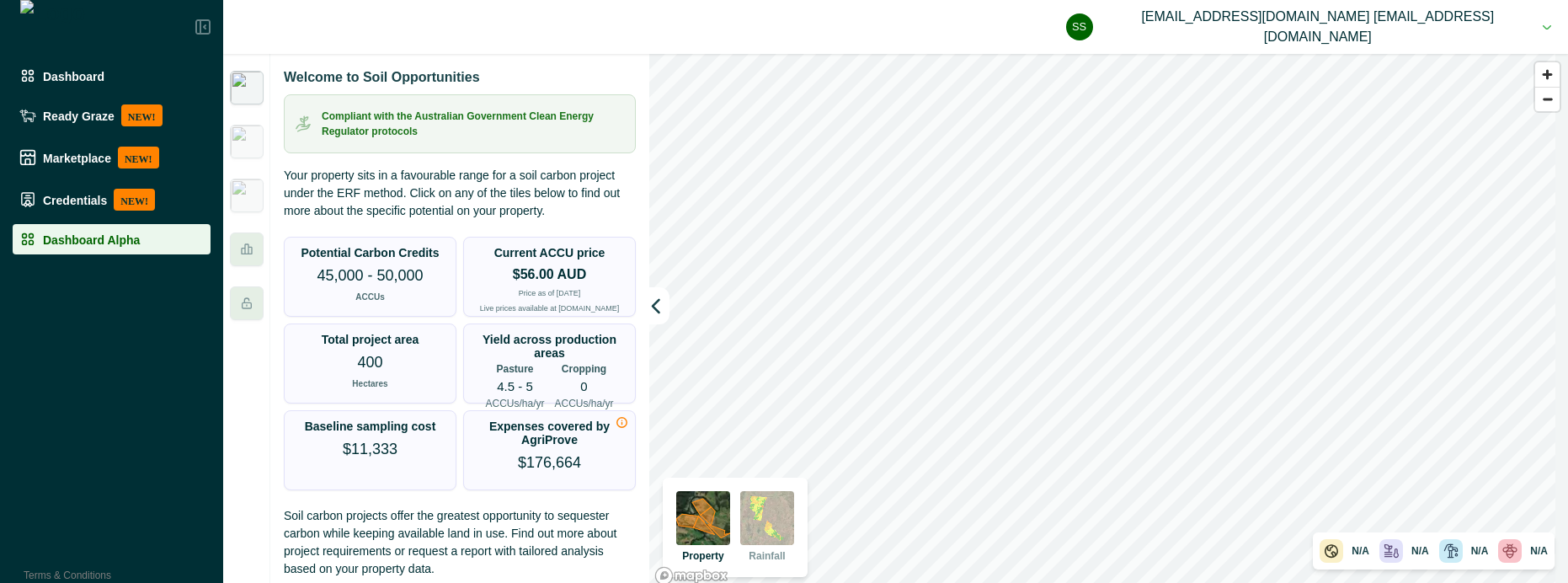
click at [1513, 35] on button "ss [EMAIL_ADDRESS][DOMAIN_NAME] [EMAIL_ADDRESS][DOMAIN_NAME]" at bounding box center [1309, 27] width 485 height 53
click at [1429, 82] on button "Sign out" at bounding box center [1383, 75] width 187 height 28
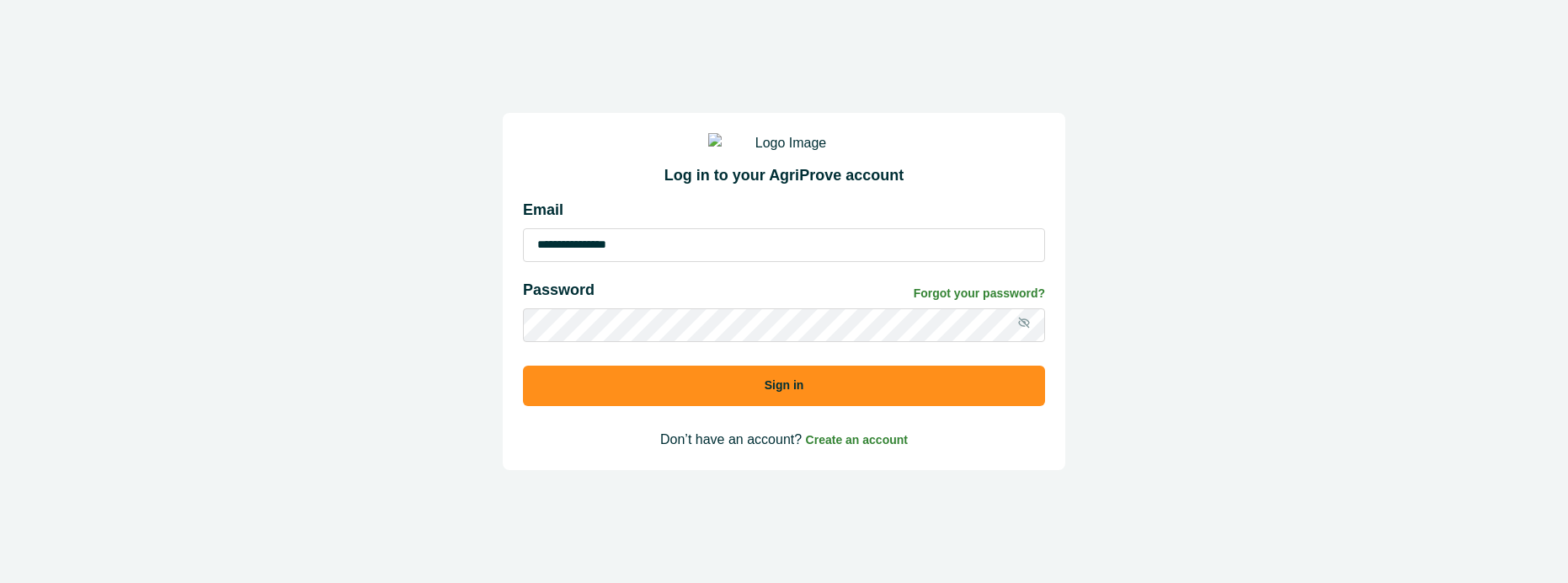
click at [594, 262] on input "**********" at bounding box center [784, 245] width 522 height 34
type input "**********"
click at [684, 404] on button "Sign in" at bounding box center [784, 386] width 522 height 41
